Goal: Task Accomplishment & Management: Use online tool/utility

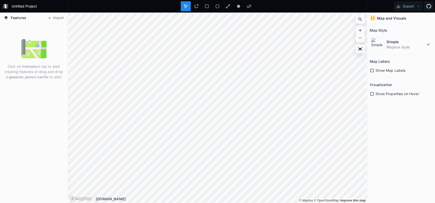
click at [23, 5] on form "Untitled Project" at bounding box center [38, 7] width 57 height 8
click at [23, 5] on input "Untitled Project" at bounding box center [38, 7] width 57 height 8
click at [136, 9] on div at bounding box center [217, 6] width 299 height 13
click at [428, 7] on icon at bounding box center [428, 6] width 5 height 5
click at [26, 5] on form "Untitled Project" at bounding box center [38, 7] width 57 height 8
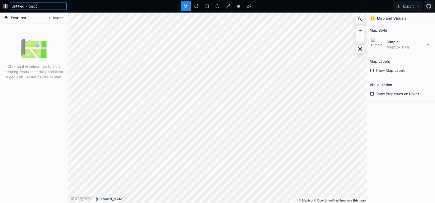
click at [26, 5] on input "Untitled Project" at bounding box center [38, 7] width 57 height 8
click at [30, 6] on input "Alversjö SOund Map 2025" at bounding box center [38, 7] width 57 height 8
type input "Alversjö Sound Map 2025"
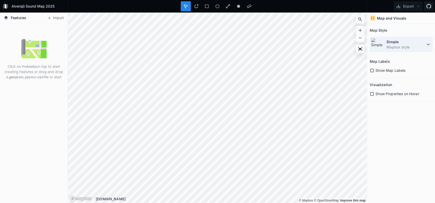
click at [422, 46] on dd "Mapbox style" at bounding box center [406, 46] width 39 height 5
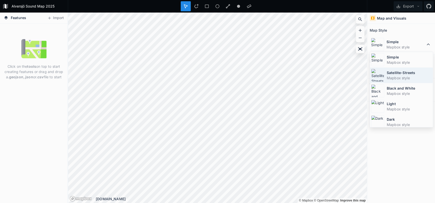
click at [410, 76] on dd "Mapbox style" at bounding box center [409, 77] width 45 height 5
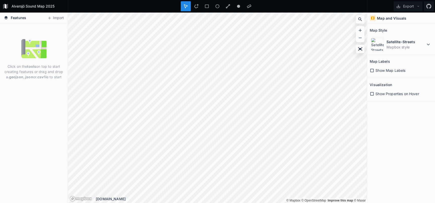
click at [18, 17] on span "Features" at bounding box center [18, 17] width 15 height 5
click at [5, 18] on icon at bounding box center [6, 18] width 5 height 5
click at [58, 19] on button "Import" at bounding box center [56, 18] width 22 height 8
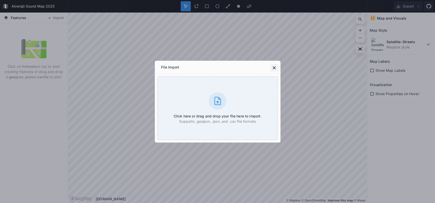
click at [277, 67] on button at bounding box center [274, 68] width 8 height 8
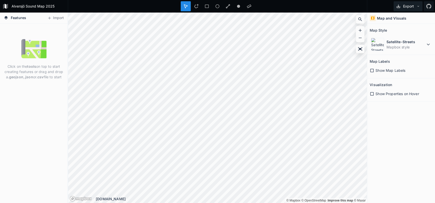
click at [413, 4] on button "Export" at bounding box center [408, 6] width 29 height 10
click at [401, 155] on div "Map and Visuals Map Style Satellite-Streets Mapbox style Map Labels Show Map La…" at bounding box center [401, 108] width 68 height 191
click at [195, 7] on icon at bounding box center [196, 6] width 4 height 4
click at [427, 45] on icon at bounding box center [428, 44] width 6 height 6
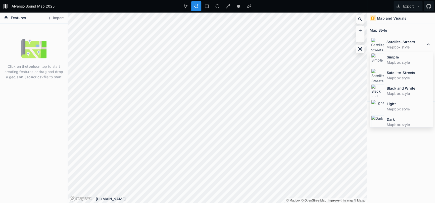
click at [422, 27] on div "Map Style" at bounding box center [401, 30] width 63 height 8
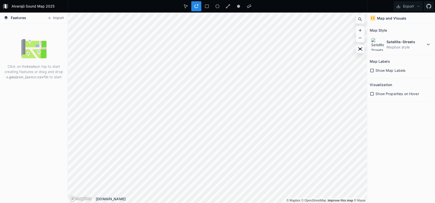
click at [372, 71] on icon at bounding box center [372, 70] width 5 height 5
click at [372, 71] on icon at bounding box center [372, 71] width 4 height 4
click at [372, 71] on icon at bounding box center [372, 70] width 5 height 5
click at [372, 71] on icon at bounding box center [372, 71] width 4 height 4
click at [371, 95] on icon at bounding box center [372, 94] width 4 height 4
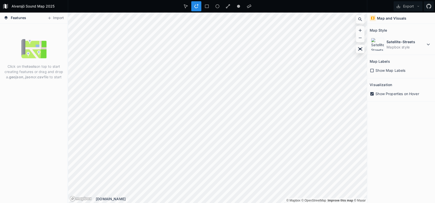
click at [371, 95] on icon at bounding box center [372, 94] width 5 height 5
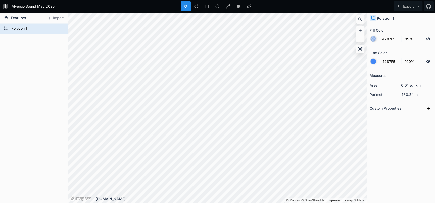
click at [372, 61] on div at bounding box center [373, 62] width 6 height 6
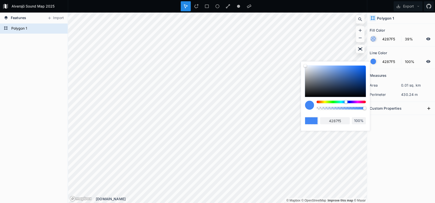
drag, startPoint x: 333, startPoint y: 101, endPoint x: 332, endPoint y: 104, distance: 3.3
click at [333, 102] on div at bounding box center [340, 102] width 49 height 3
type input "54F542"
type input "54f542"
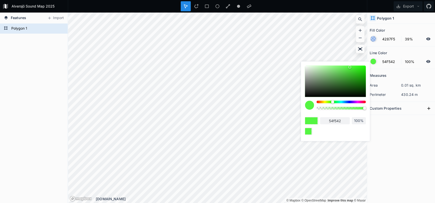
click at [375, 39] on div at bounding box center [373, 39] width 6 height 6
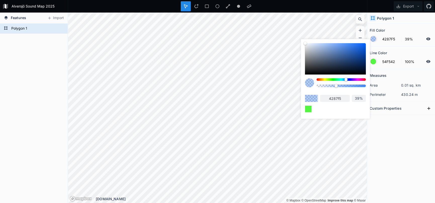
click at [335, 80] on div at bounding box center [340, 79] width 49 height 3
type input "42F569"
type input "42f569"
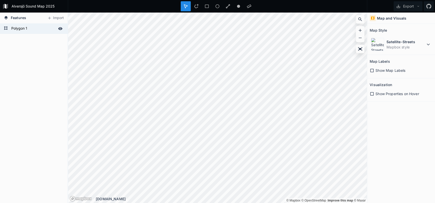
click at [18, 28] on form "Polygon 1" at bounding box center [33, 29] width 47 height 8
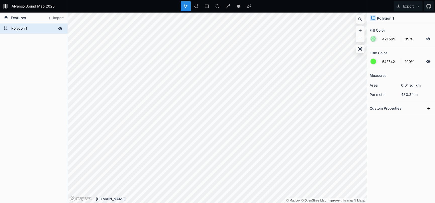
click at [18, 28] on form "Polygon 1" at bounding box center [33, 29] width 47 height 8
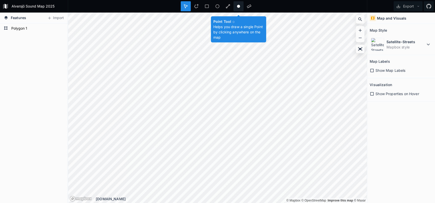
click at [238, 6] on circle at bounding box center [238, 6] width 3 height 3
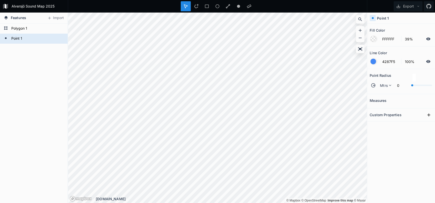
click at [412, 85] on div at bounding box center [412, 85] width 2 height 2
click at [397, 85] on input "0" at bounding box center [402, 85] width 16 height 6
click at [401, 87] on input "1" at bounding box center [402, 85] width 16 height 6
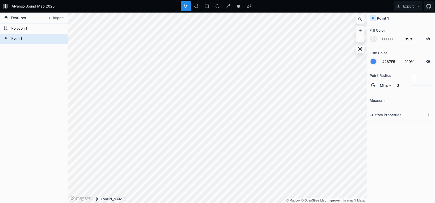
click at [404, 93] on section "Point Radius Mtrs 3" at bounding box center [401, 81] width 68 height 25
click at [397, 85] on input "3" at bounding box center [402, 85] width 16 height 6
type input "4"
click at [403, 93] on section "Point Radius Mtrs 4" at bounding box center [401, 81] width 68 height 25
click at [427, 60] on icon at bounding box center [428, 61] width 5 height 5
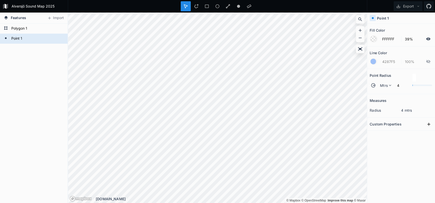
click at [428, 38] on icon at bounding box center [428, 39] width 5 height 5
click at [428, 38] on icon at bounding box center [428, 39] width 4 height 4
click at [373, 39] on div at bounding box center [373, 39] width 6 height 6
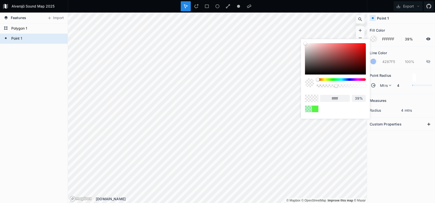
drag, startPoint x: 351, startPoint y: 57, endPoint x: 363, endPoint y: 43, distance: 18.4
click at [363, 43] on div "ffffff 39%" at bounding box center [335, 77] width 69 height 77
click at [363, 48] on div at bounding box center [335, 58] width 61 height 31
type input "D90B0B"
type input "d90b0b"
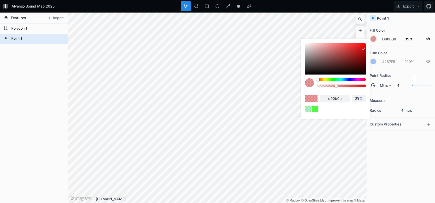
type input "E00D0D"
type input "e00d0d"
type input "E30E0E"
type input "e30e0e"
type input "E60E0E"
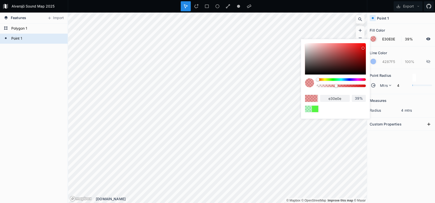
type input "e60e0e"
type input "E80E0E"
type input "e80e0e"
type input "EB0E0E"
type input "eb0e0e"
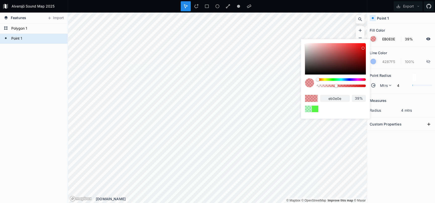
type input "ED0C0C"
type input "ed0c0c"
type input "F00C0C"
type input "f00c0c"
type input "F20C0C"
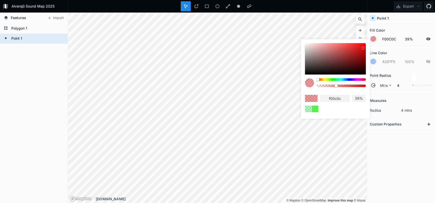
type input "f20c0c"
type input "F50C0C"
type input "f50c0c"
type input "F70C0C"
type input "f70c0c"
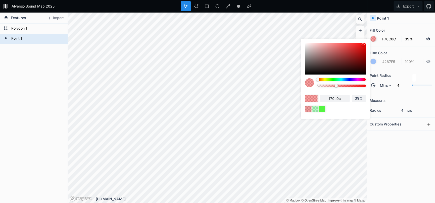
type input "F70A0A"
type input "f70a0a"
type input "FA0A0A"
type input "fa0a0a"
type input "FF0A0A"
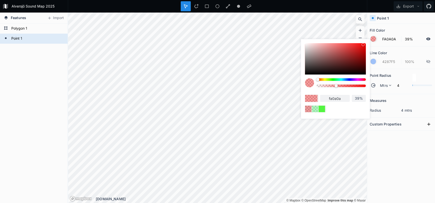
type input "ff0a0a"
drag, startPoint x: 362, startPoint y: 46, endPoint x: 363, endPoint y: 40, distance: 5.9
click at [363, 40] on div "ff0a0a 39%" at bounding box center [335, 77] width 69 height 77
type input "42%"
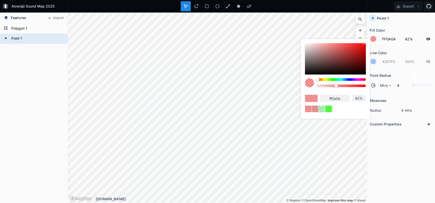
type input "43%"
type input "44%"
type input "46%"
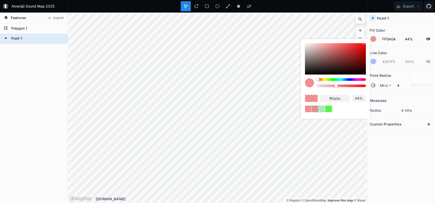
type input "46%"
type input "47%"
type input "48%"
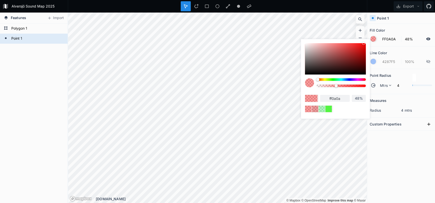
type input "49%"
type input "51%"
type input "53%"
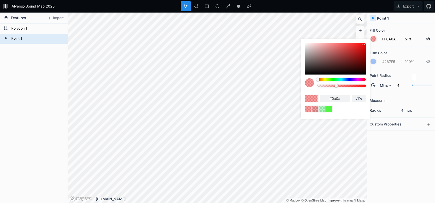
type input "53%"
type input "54%"
type input "57%"
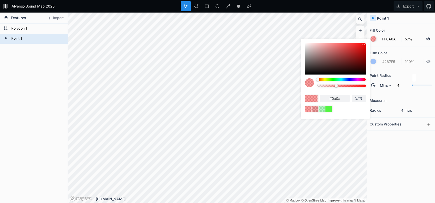
type input "59%"
type input "61%"
type input "62%"
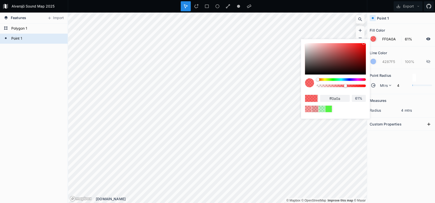
type input "62%"
type input "63%"
type input "64%"
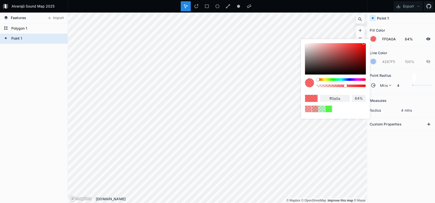
type input "66%"
type input "67%"
type input "68%"
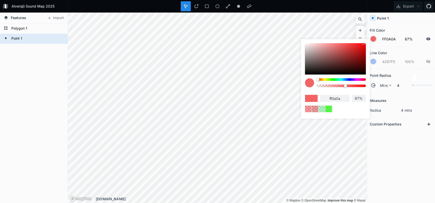
type input "68%"
drag, startPoint x: 337, startPoint y: 85, endPoint x: 350, endPoint y: 85, distance: 12.6
click at [347, 85] on div at bounding box center [345, 85] width 3 height 3
type input "69%"
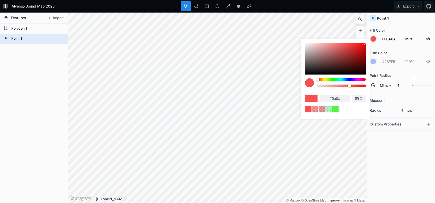
type input "70%"
type input "72%"
type input "73%"
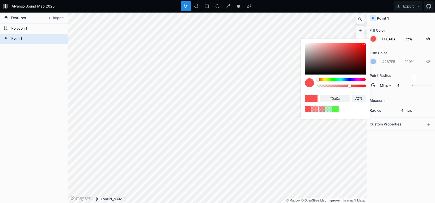
type input "73%"
click at [352, 85] on div at bounding box center [351, 85] width 3 height 3
click at [392, 149] on div "Measures radius 4 mtrs Custom Properties" at bounding box center [401, 136] width 68 height 84
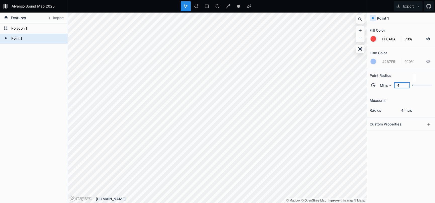
click at [399, 85] on input "4" at bounding box center [402, 85] width 16 height 6
click at [420, 164] on div "Measures radius 4 mtrs Custom Properties" at bounding box center [401, 136] width 68 height 84
click at [399, 84] on input "40" at bounding box center [402, 85] width 16 height 6
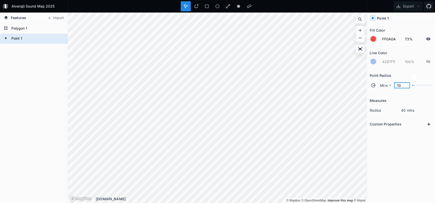
type input "10"
click at [405, 112] on dd "40 mtrs" at bounding box center [416, 110] width 31 height 5
click at [385, 86] on span "Mtrs" at bounding box center [384, 85] width 8 height 5
click at [415, 177] on div "Measures radius 10 mtrs Custom Properties" at bounding box center [401, 136] width 68 height 84
click at [430, 123] on icon at bounding box center [428, 124] width 5 height 5
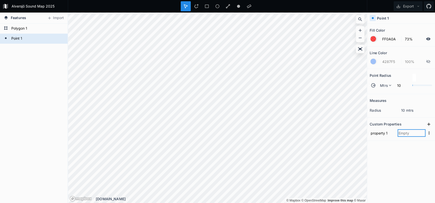
click at [400, 134] on input "text" at bounding box center [412, 133] width 28 height 8
click at [383, 133] on input "property 1" at bounding box center [382, 133] width 25 height 8
click at [400, 134] on input "text" at bounding box center [412, 133] width 28 height 8
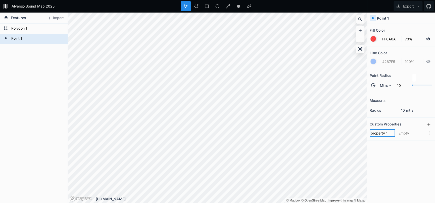
click at [381, 133] on input "property 1" at bounding box center [382, 133] width 25 height 8
type input "Class"
click at [393, 177] on div "Measures radius 10 mtrs Custom Properties Class" at bounding box center [401, 136] width 68 height 84
click at [16, 39] on form "Point 1" at bounding box center [33, 39] width 47 height 8
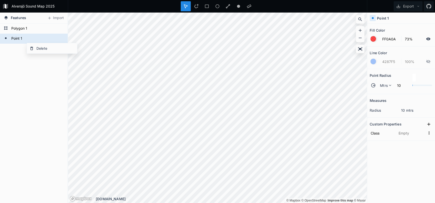
click at [15, 52] on div "Point 1 Polygon 1" at bounding box center [34, 114] width 68 height 180
click at [413, 9] on button "Export" at bounding box center [408, 6] width 29 height 10
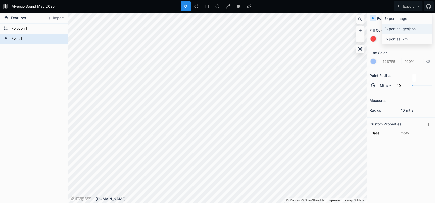
click at [401, 34] on div "Export as .geojson" at bounding box center [407, 39] width 50 height 10
